Goal: Transaction & Acquisition: Purchase product/service

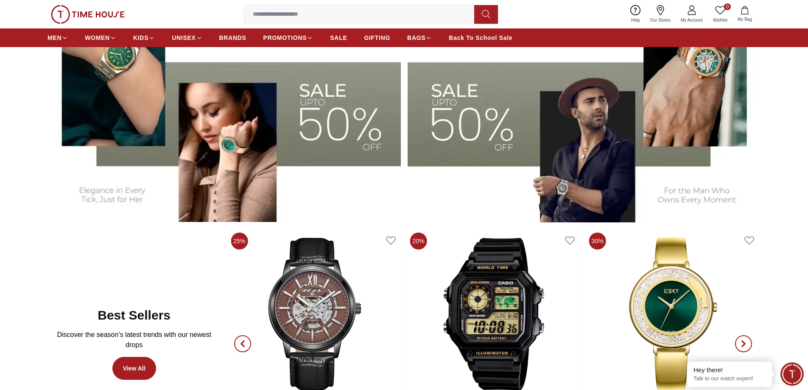
scroll to position [297, 0]
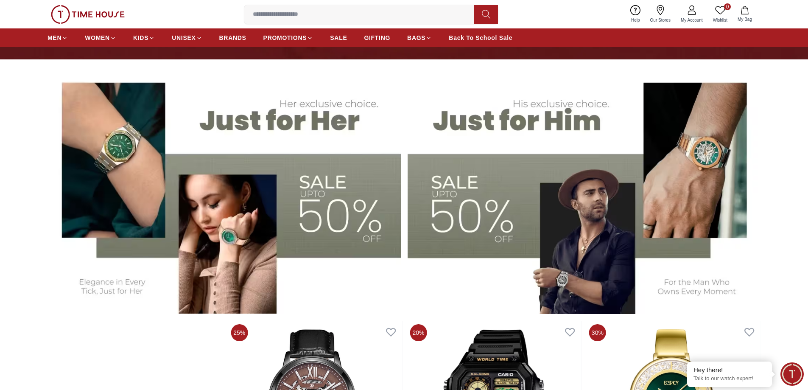
click at [371, 192] on img at bounding box center [223, 191] width 353 height 246
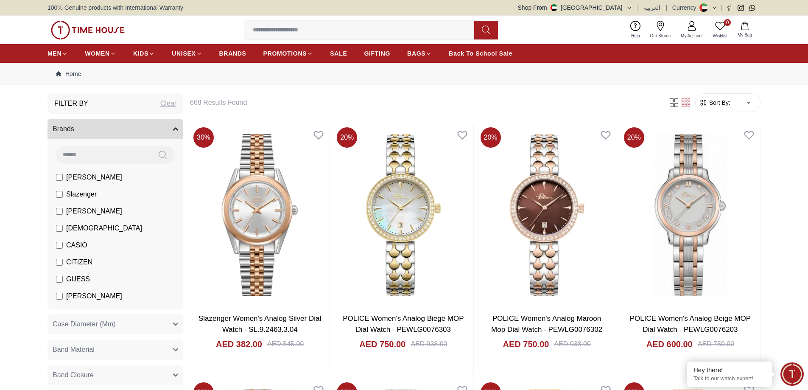
click at [73, 179] on span "[PERSON_NAME]" at bounding box center [94, 177] width 56 height 10
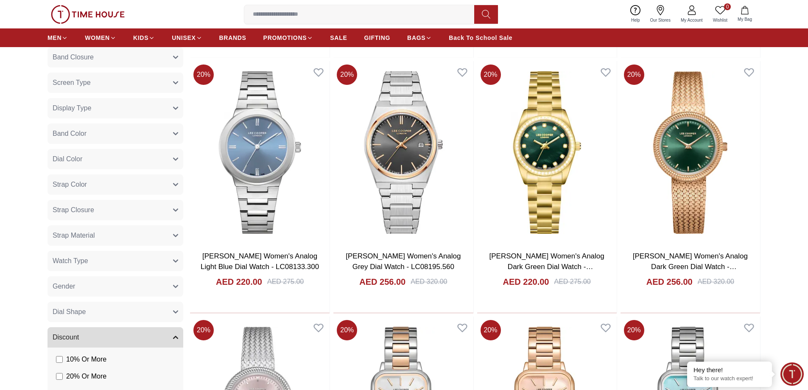
scroll to position [382, 0]
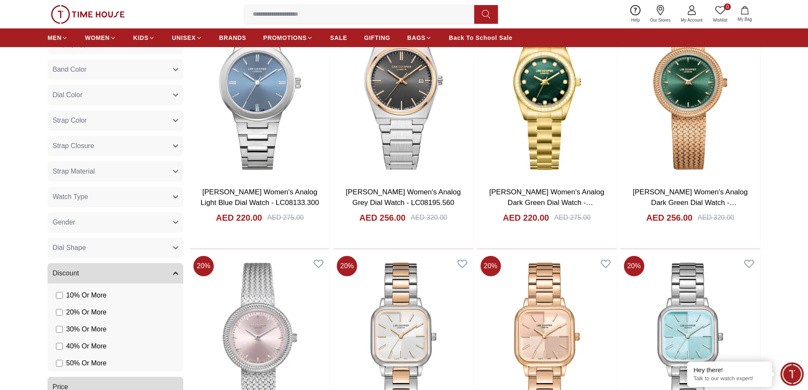
click at [82, 217] on button "Gender" at bounding box center [115, 222] width 136 height 20
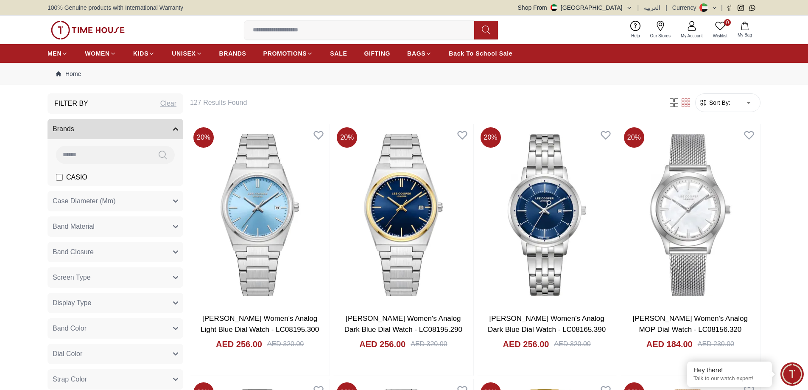
click at [320, 34] on input at bounding box center [362, 30] width 237 height 17
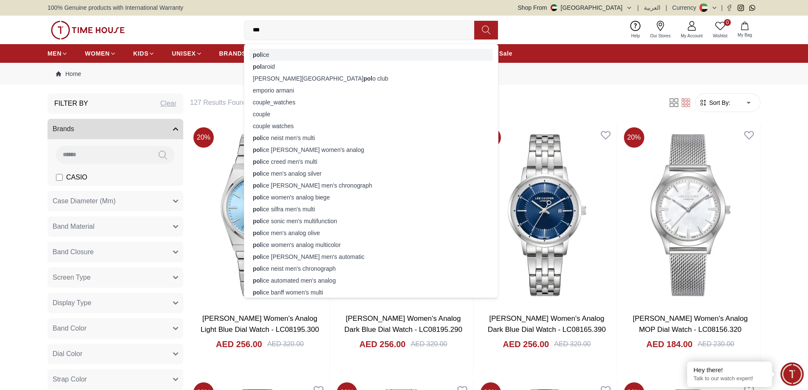
type input "***"
click at [271, 53] on div "pol ice" at bounding box center [370, 55] width 243 height 12
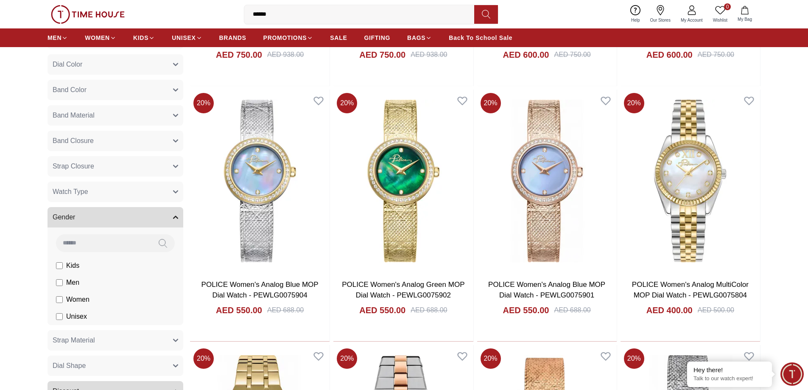
scroll to position [297, 0]
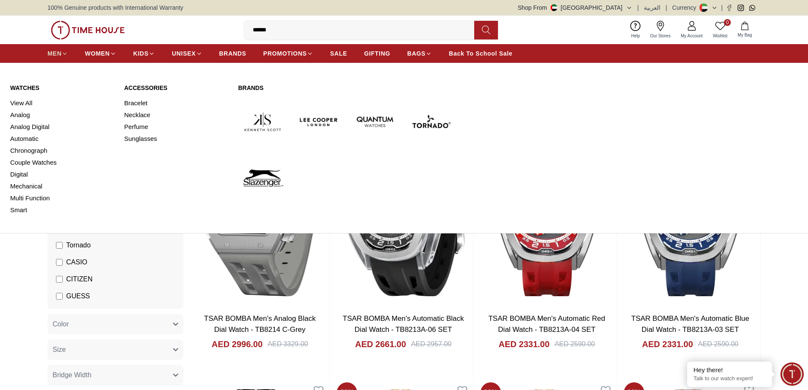
click at [65, 57] on link "MEN" at bounding box center [57, 53] width 20 height 15
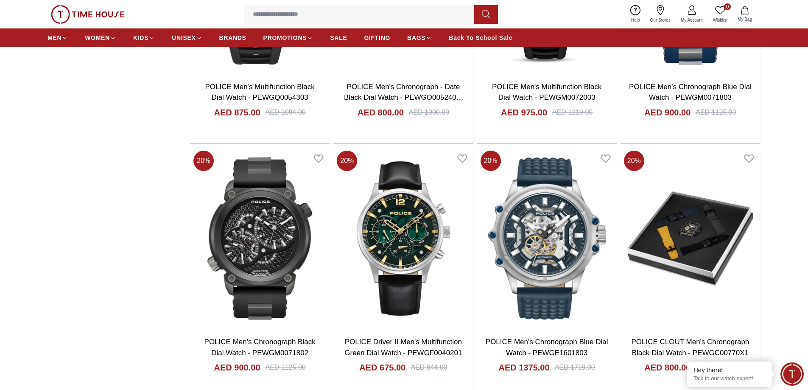
scroll to position [1018, 0]
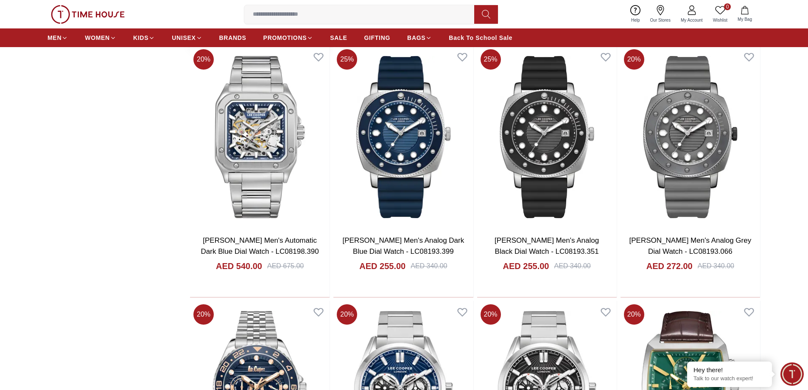
scroll to position [2290, 0]
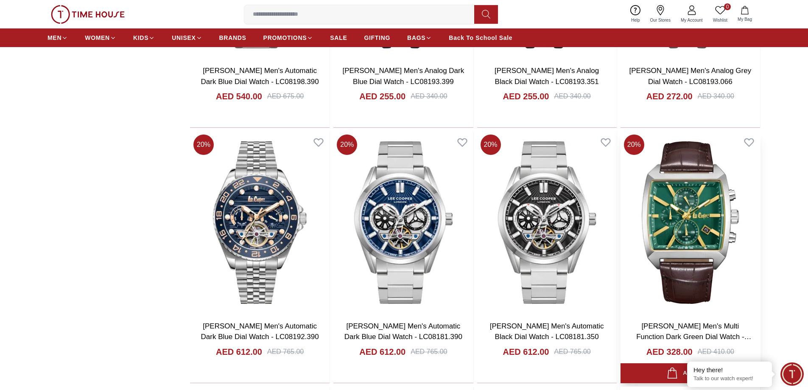
click at [690, 223] on img at bounding box center [690, 222] width 140 height 182
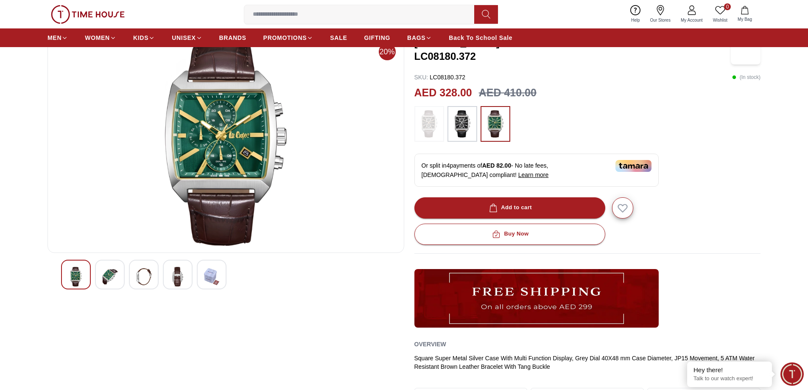
scroll to position [85, 0]
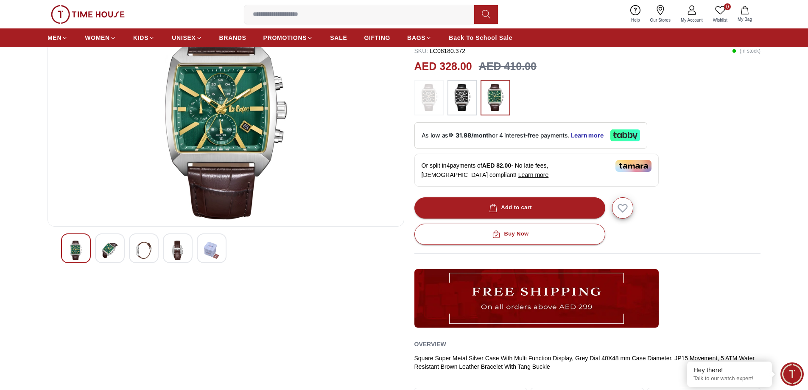
click at [115, 253] on img at bounding box center [109, 250] width 15 height 20
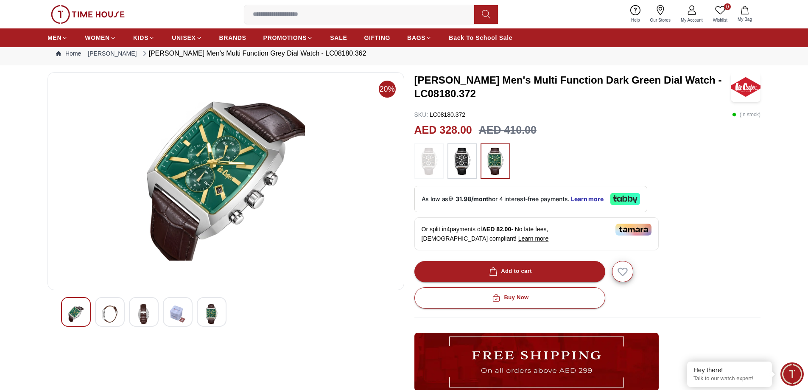
scroll to position [0, 0]
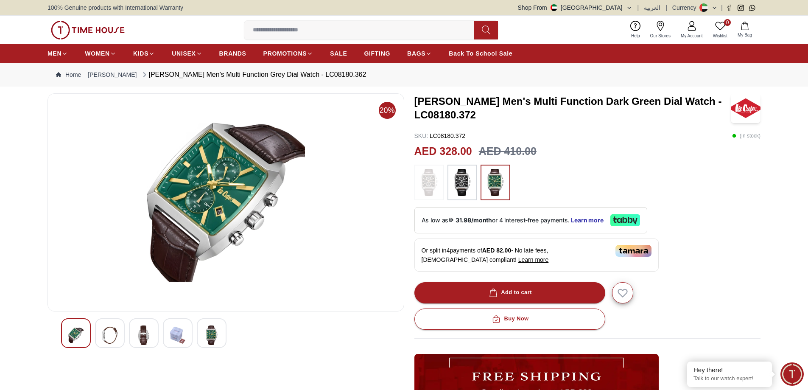
click at [145, 334] on img at bounding box center [143, 335] width 15 height 20
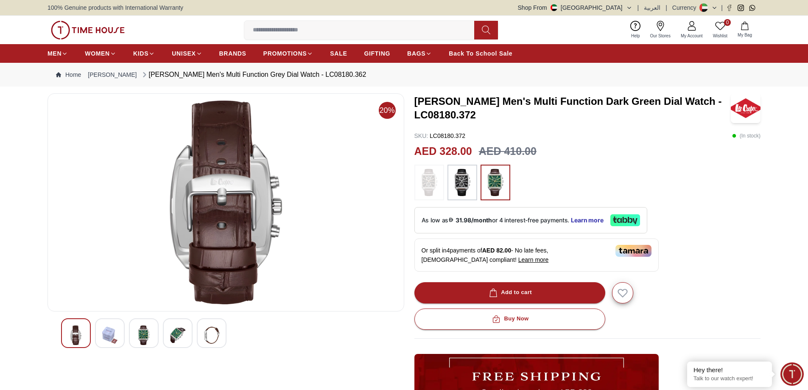
click at [173, 332] on img at bounding box center [177, 335] width 15 height 20
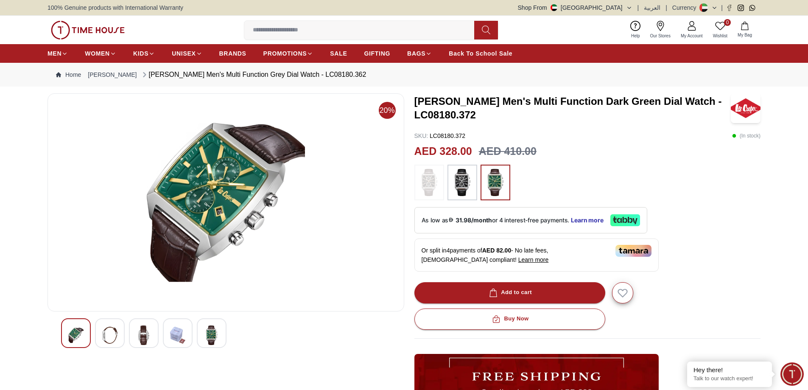
click at [208, 330] on img at bounding box center [211, 335] width 15 height 20
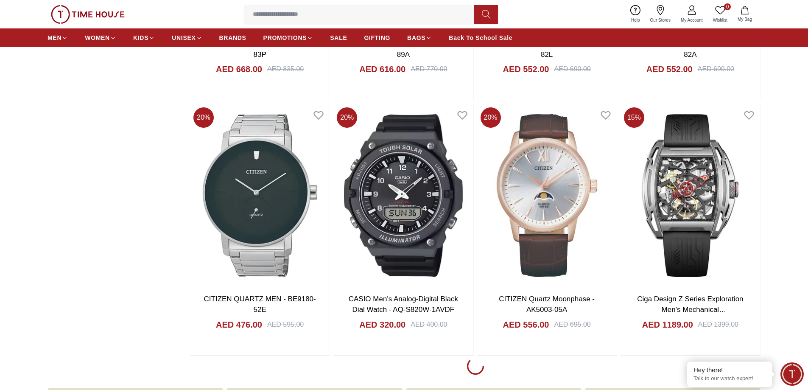
scroll to position [3597, 0]
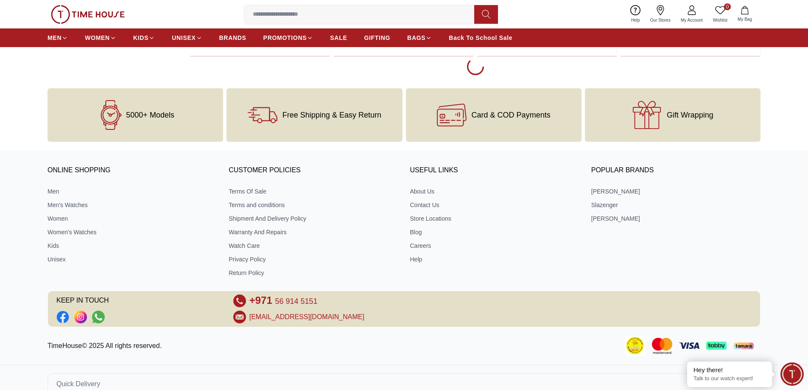
scroll to position [3894, 0]
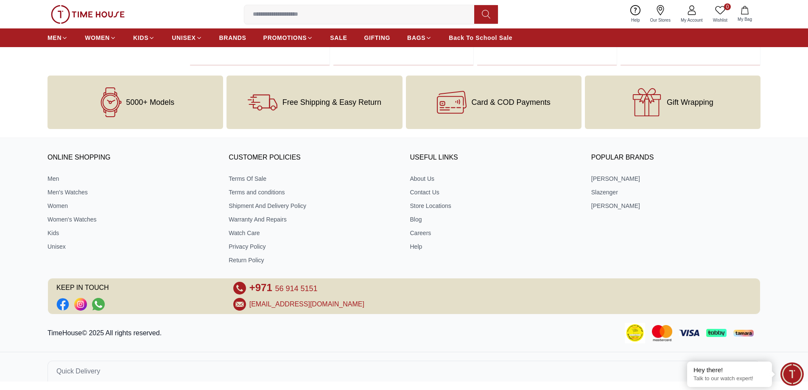
scroll to position [3883, 0]
